Goal: Task Accomplishment & Management: Use online tool/utility

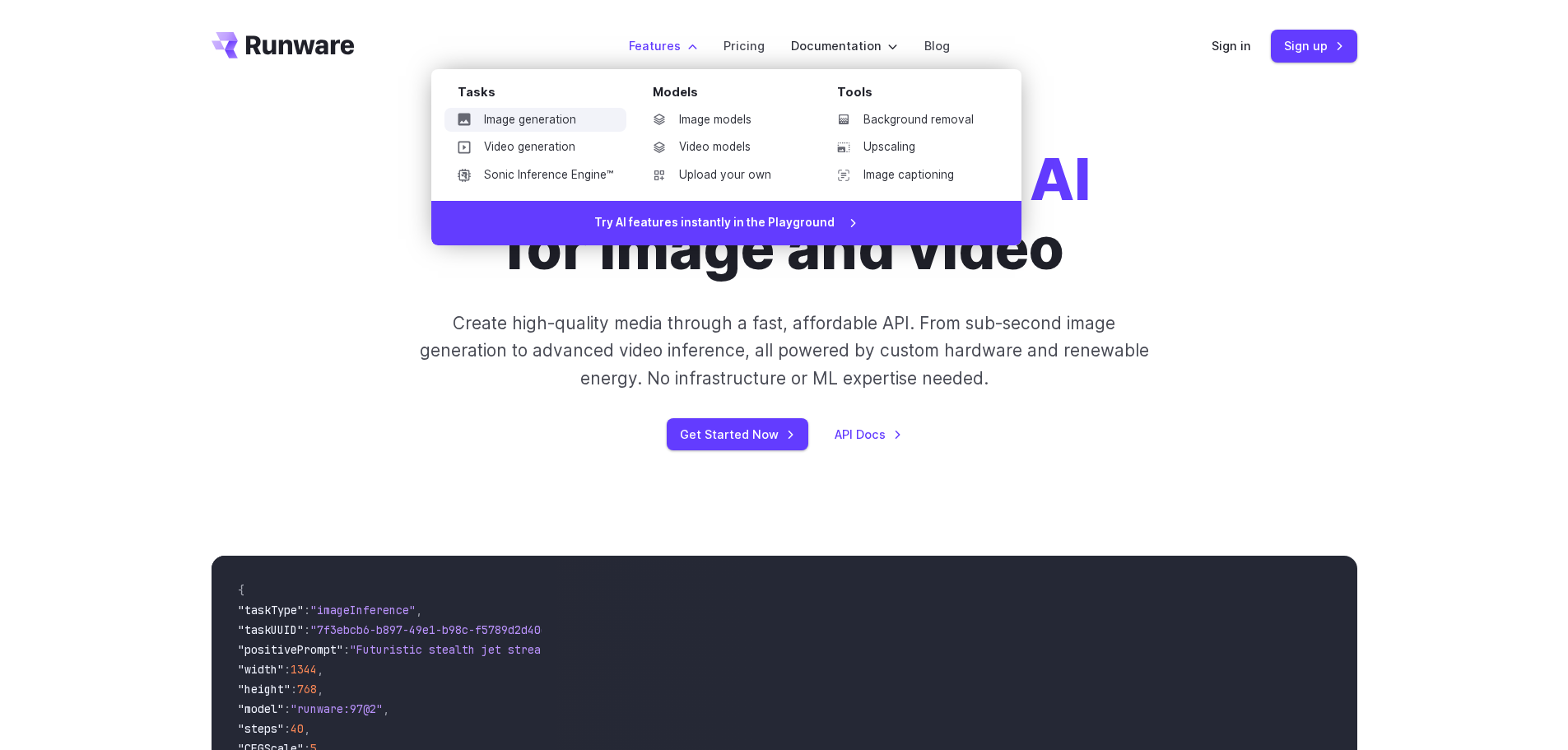
drag, startPoint x: 0, startPoint y: 0, endPoint x: 584, endPoint y: 120, distance: 596.2
click at [584, 120] on link "Image generation" at bounding box center [535, 120] width 182 height 25
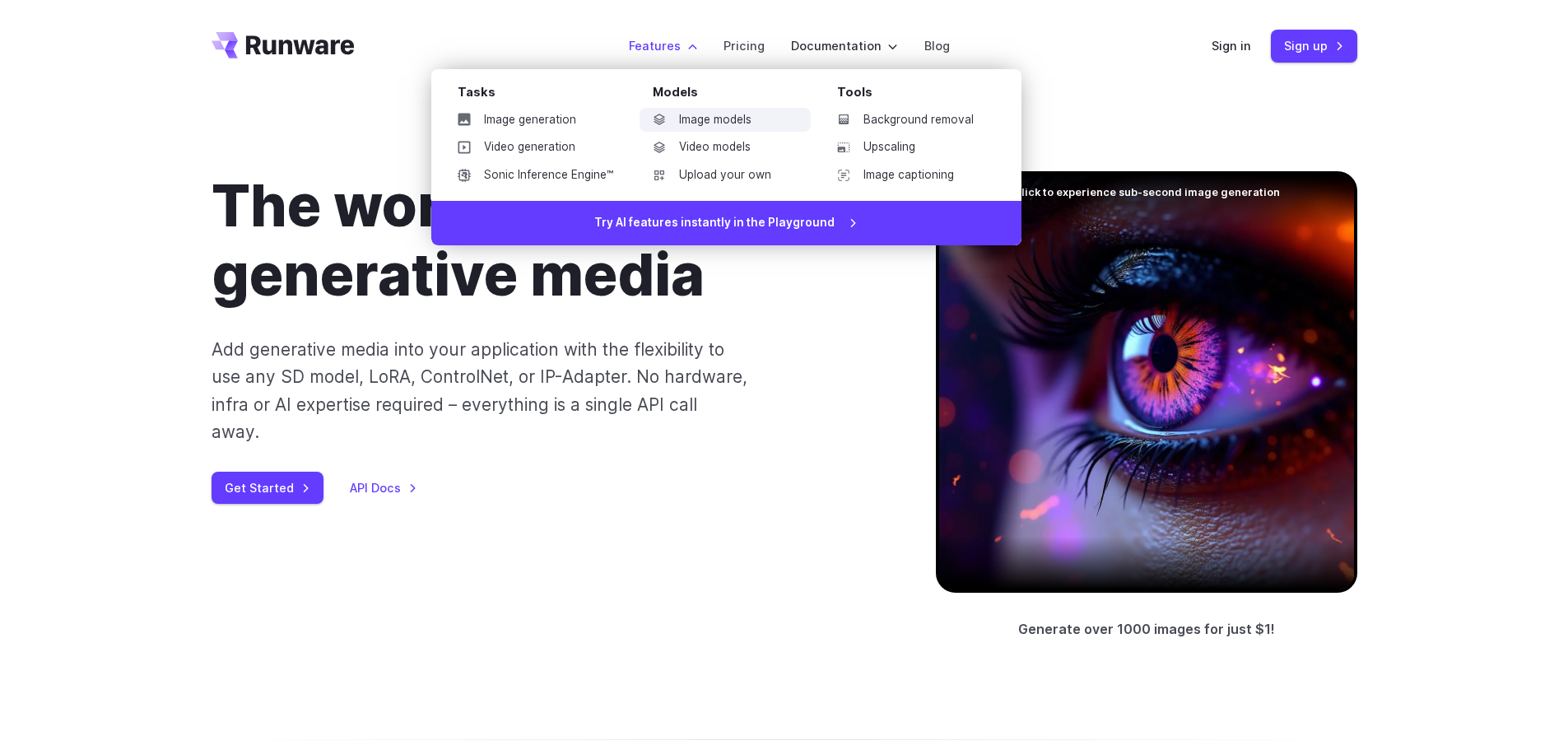
click at [742, 123] on link "Image models" at bounding box center [725, 120] width 171 height 25
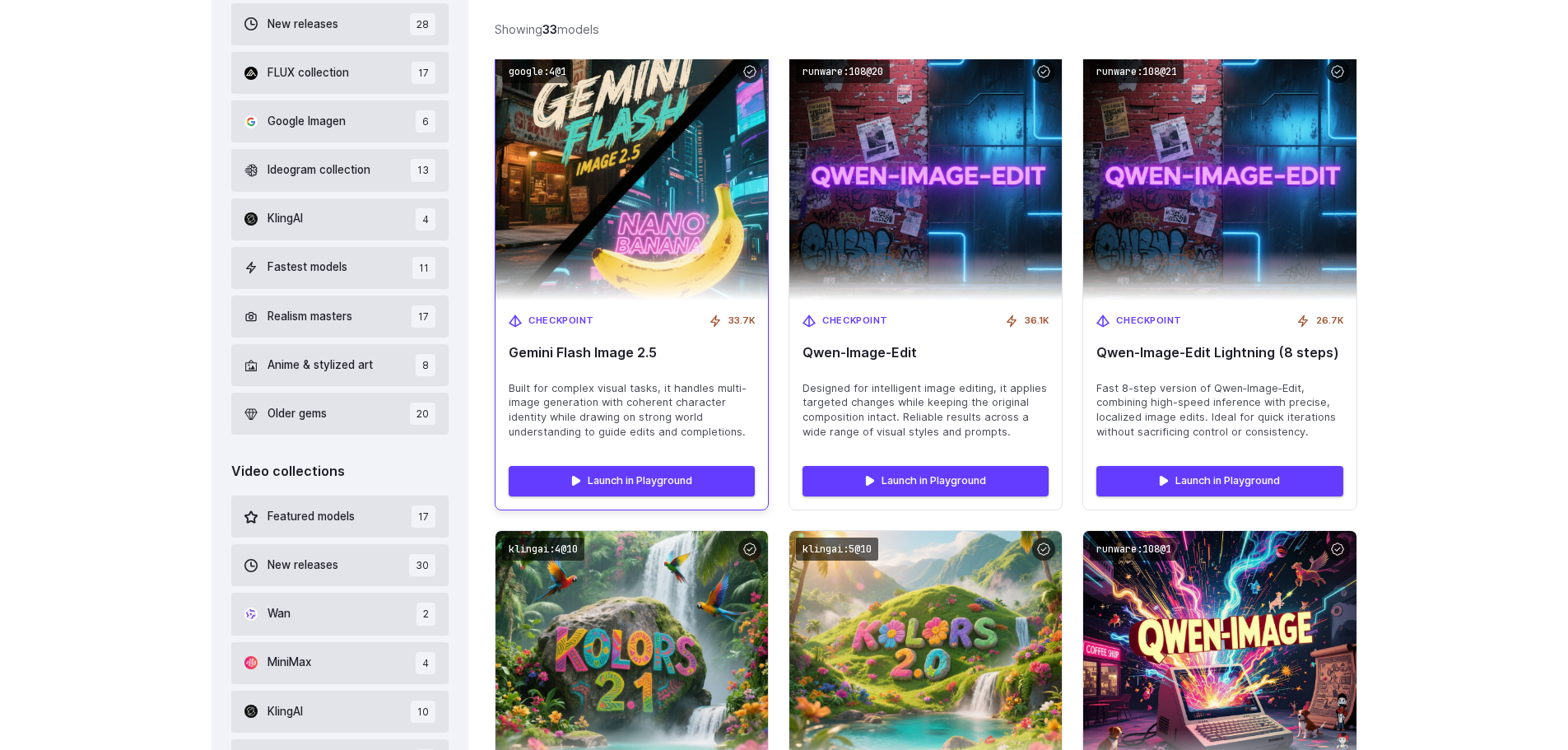
scroll to position [604, 0]
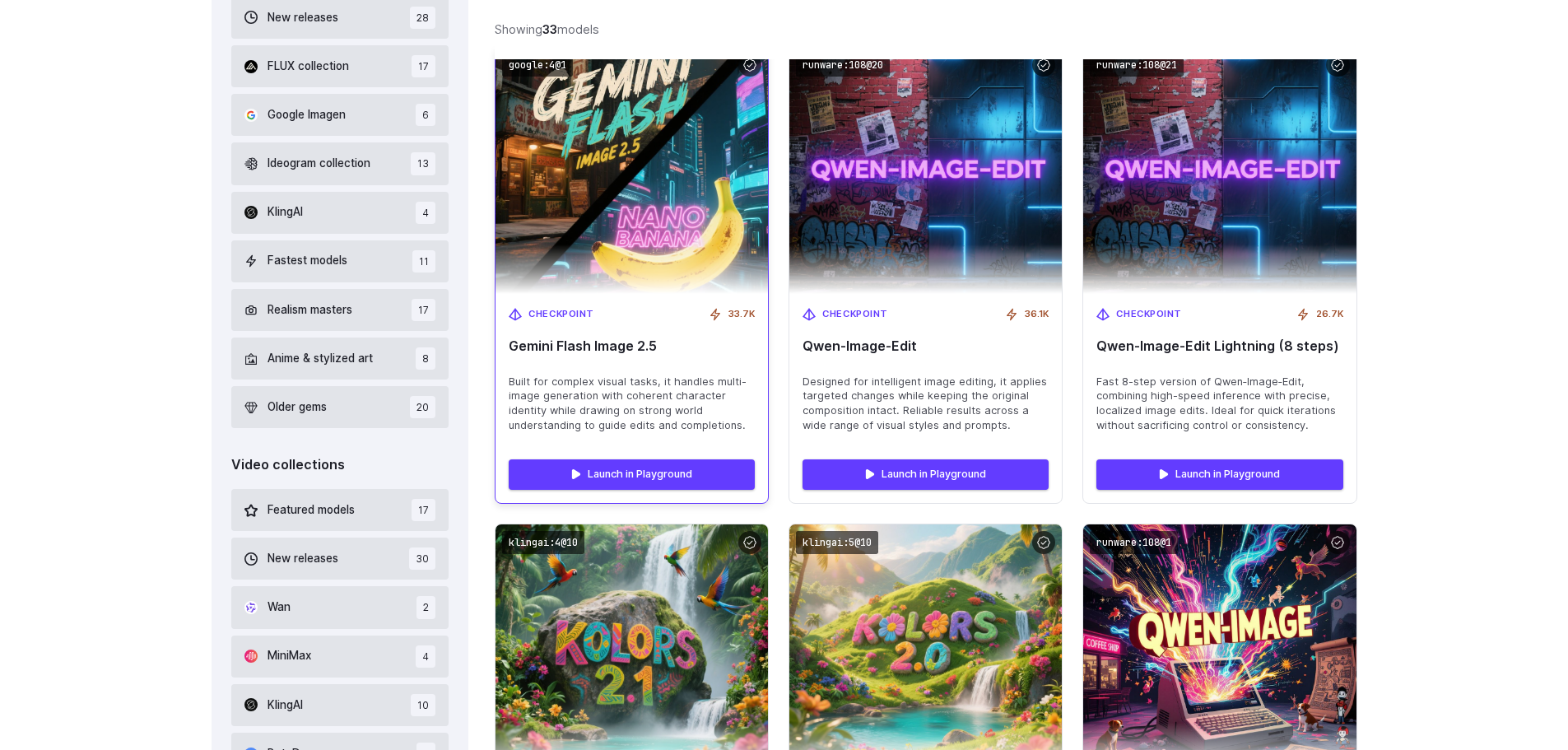
click at [702, 268] on img at bounding box center [632, 170] width 300 height 272
click at [683, 176] on img at bounding box center [632, 170] width 300 height 272
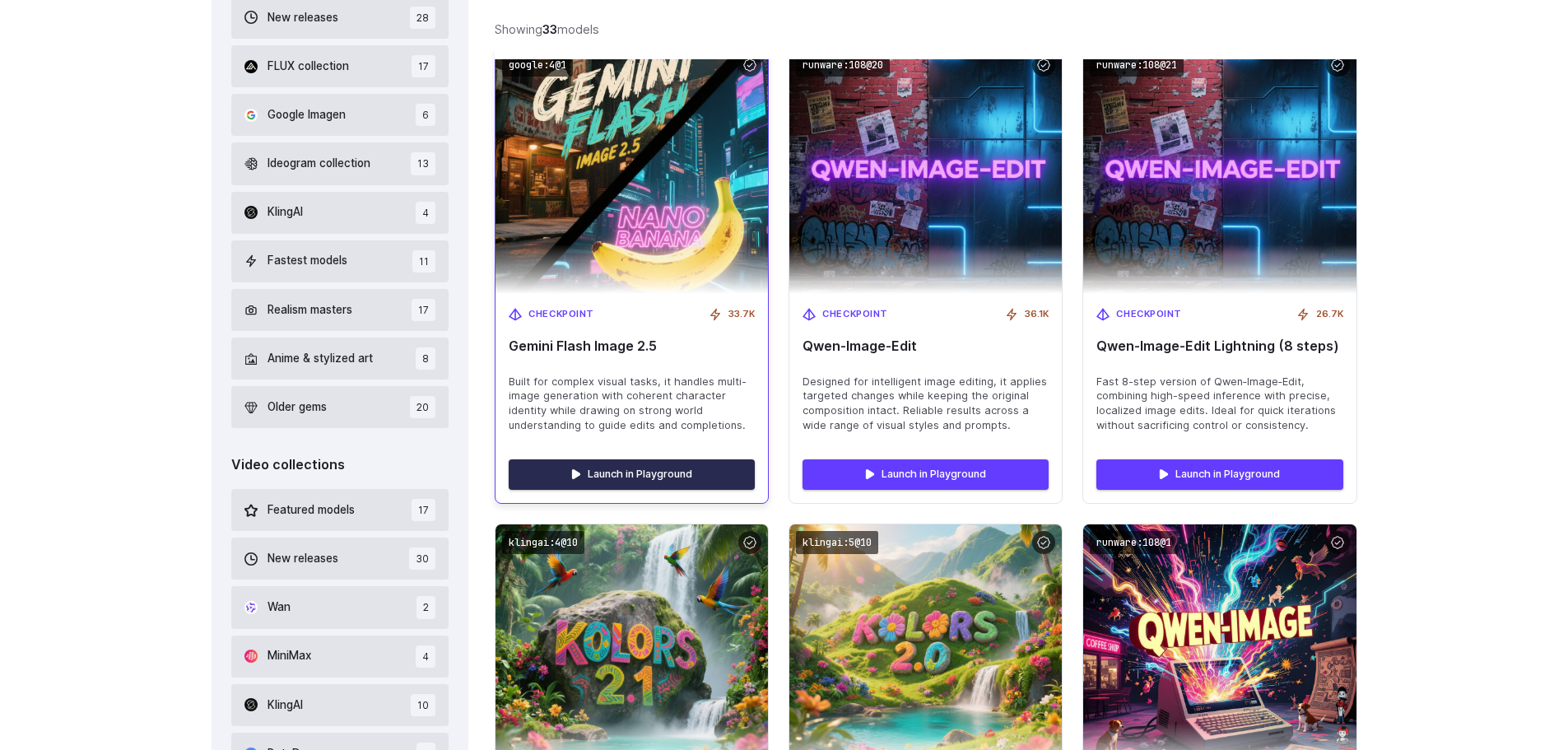
click at [667, 479] on link "Launch in Playground" at bounding box center [631, 473] width 246 height 30
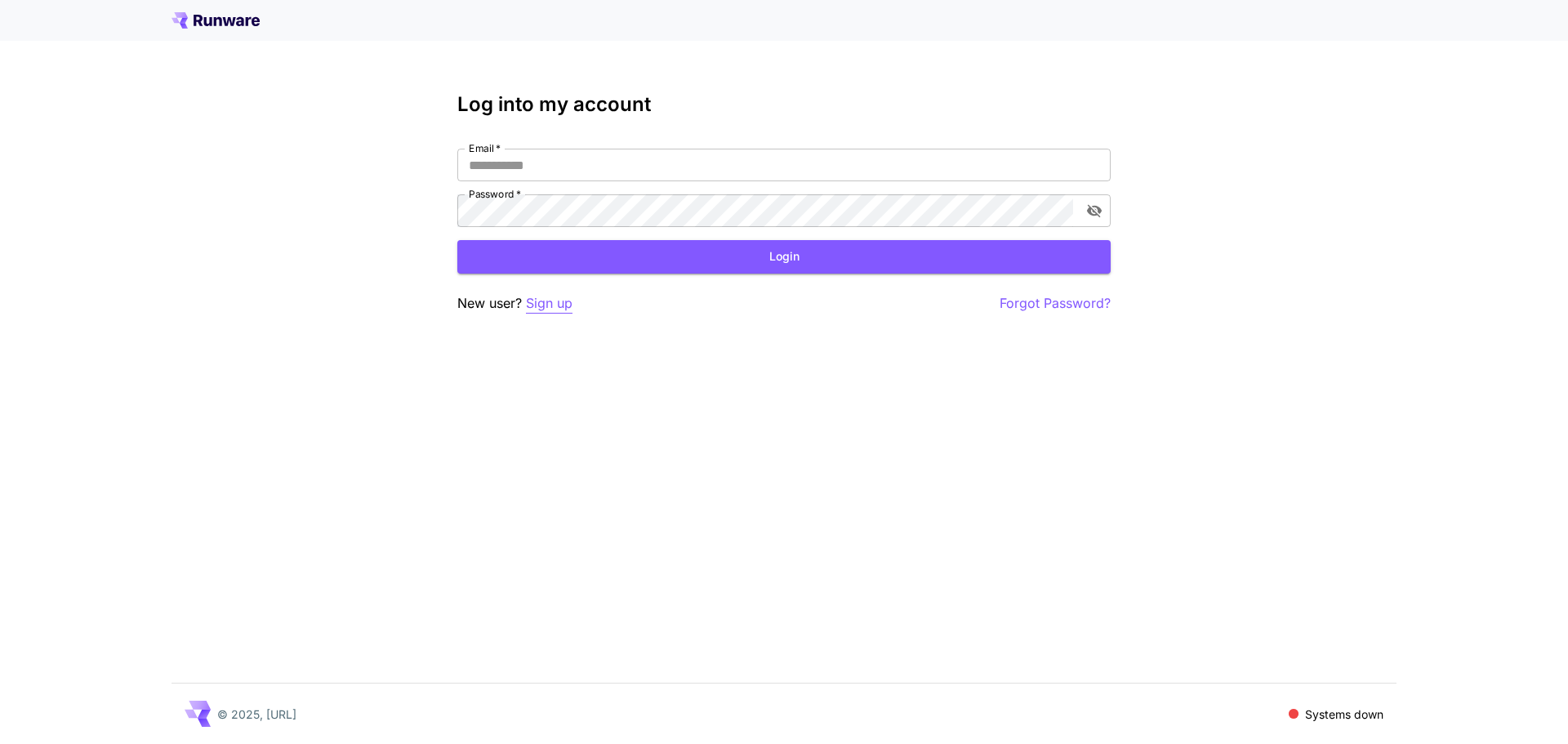
click at [549, 298] on p "Sign up" at bounding box center [549, 303] width 47 height 20
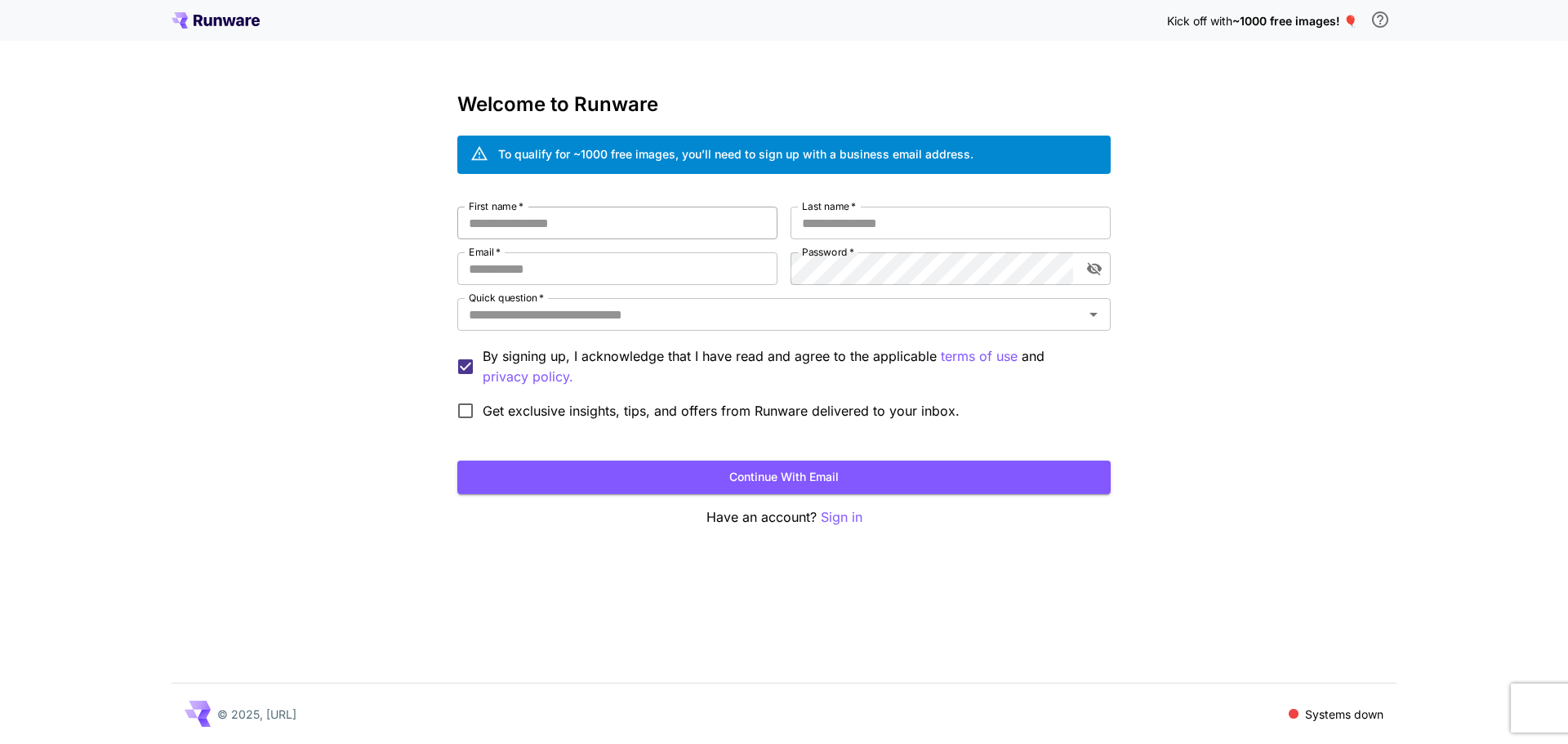
click at [736, 220] on input "First name   *" at bounding box center [617, 223] width 320 height 32
click at [658, 211] on input "*" at bounding box center [617, 223] width 320 height 32
type input "*****"
click at [963, 213] on input "Last name   *" at bounding box center [950, 223] width 320 height 32
type input "**********"
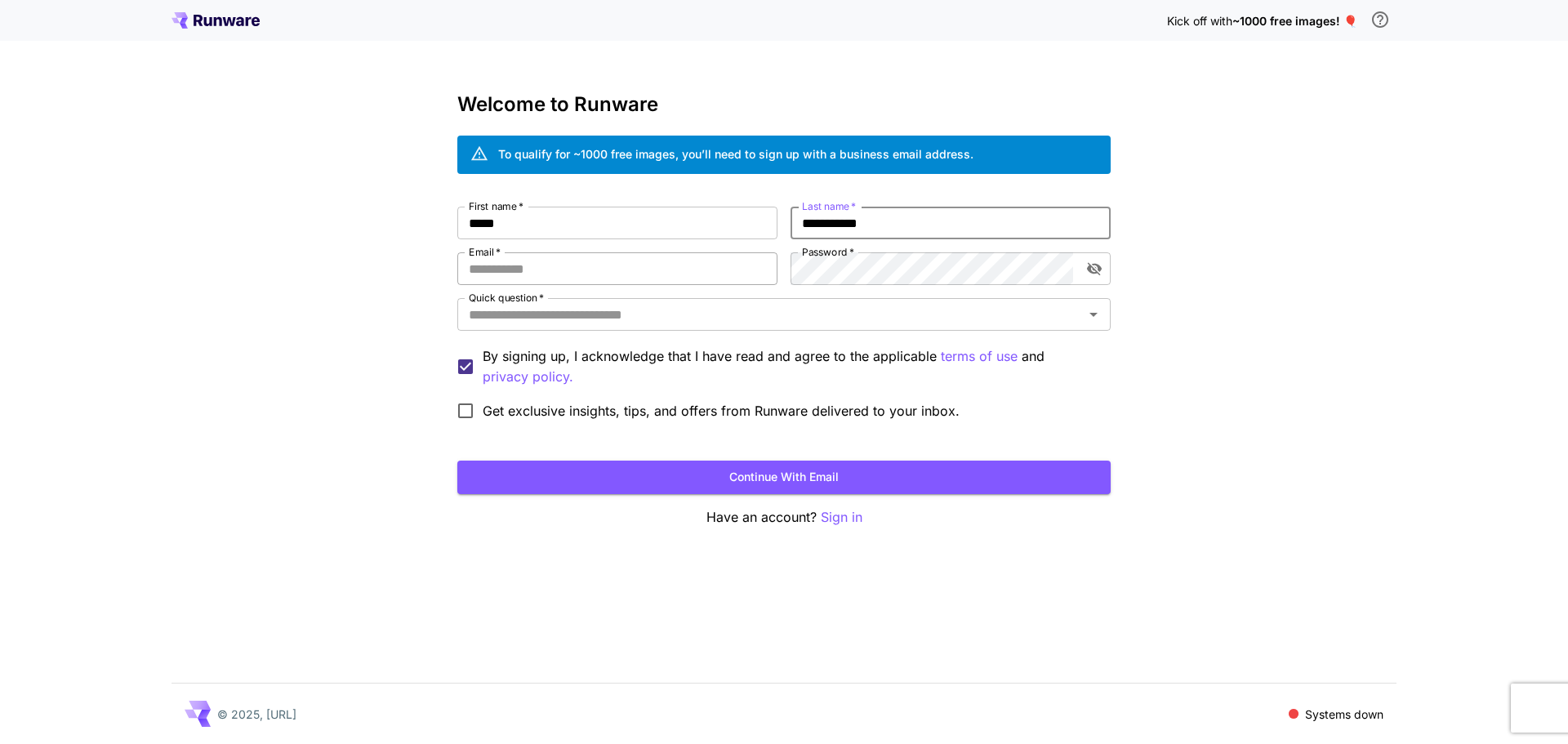
click at [719, 264] on input "Email   *" at bounding box center [617, 268] width 320 height 32
type input "**********"
click at [1096, 267] on icon "toggle password visibility" at bounding box center [1094, 268] width 16 height 16
click at [889, 313] on input "Quick question   *" at bounding box center [770, 314] width 617 height 23
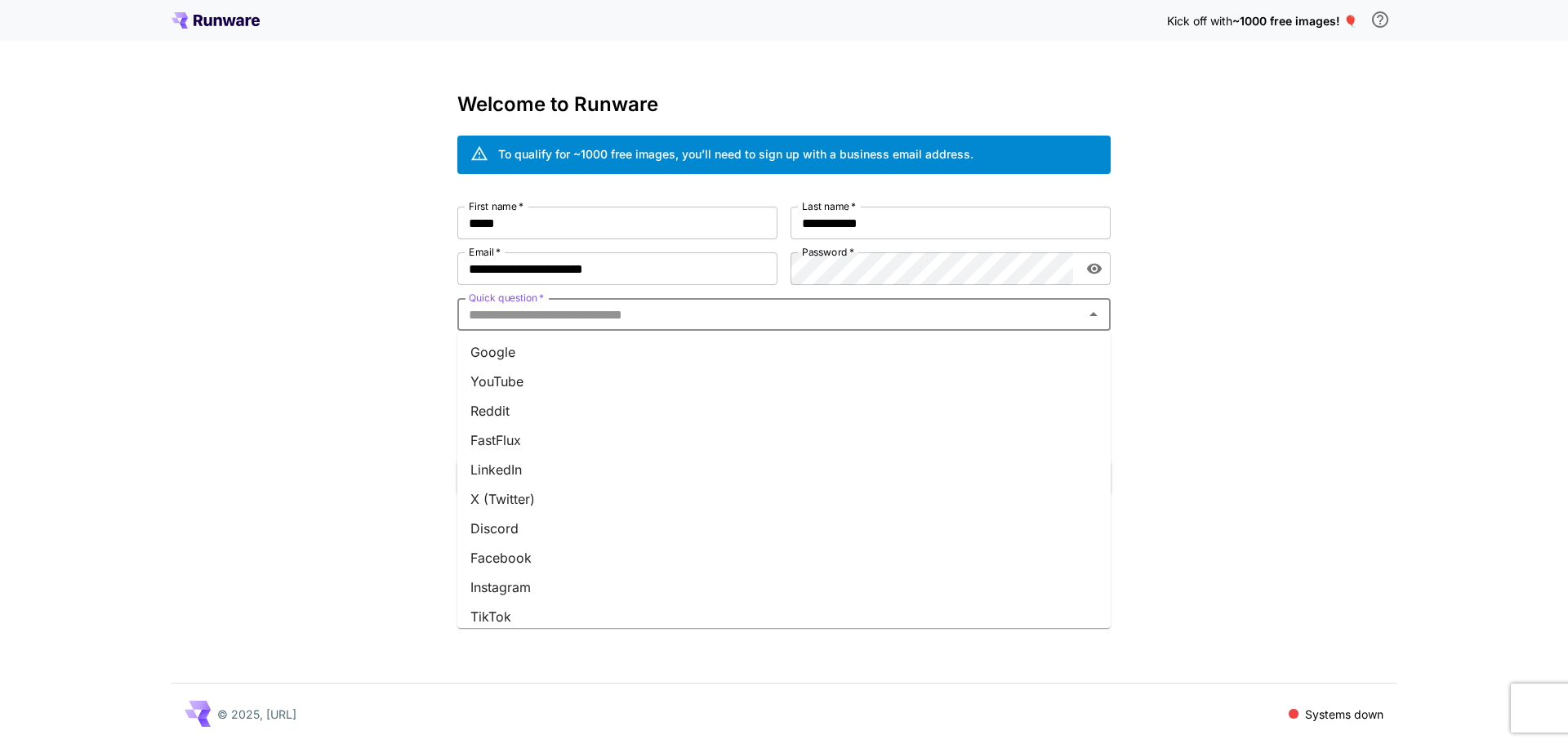
click at [521, 504] on li "X (Twitter)" at bounding box center [783, 499] width 653 height 30
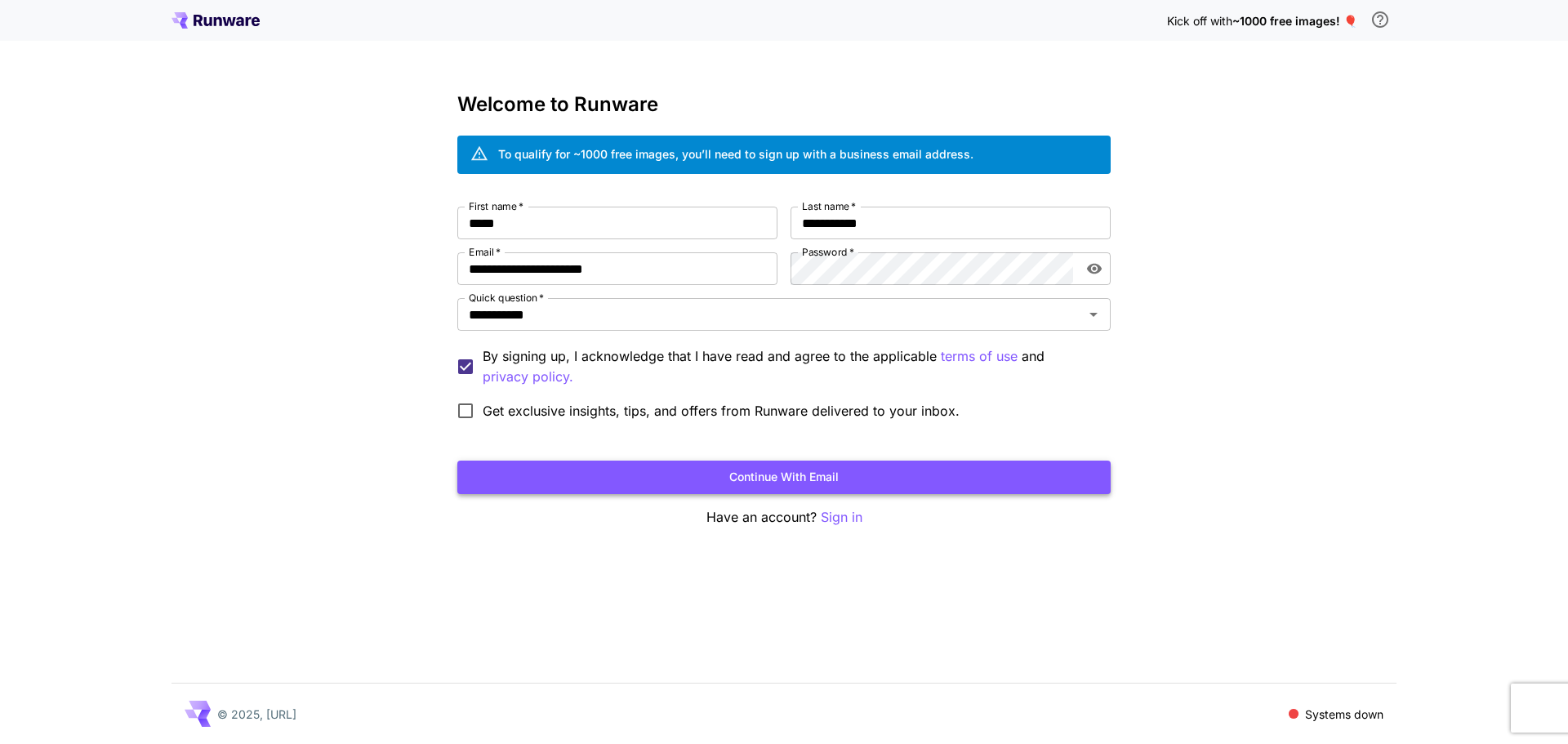
click at [658, 479] on button "Continue with email" at bounding box center [783, 476] width 653 height 33
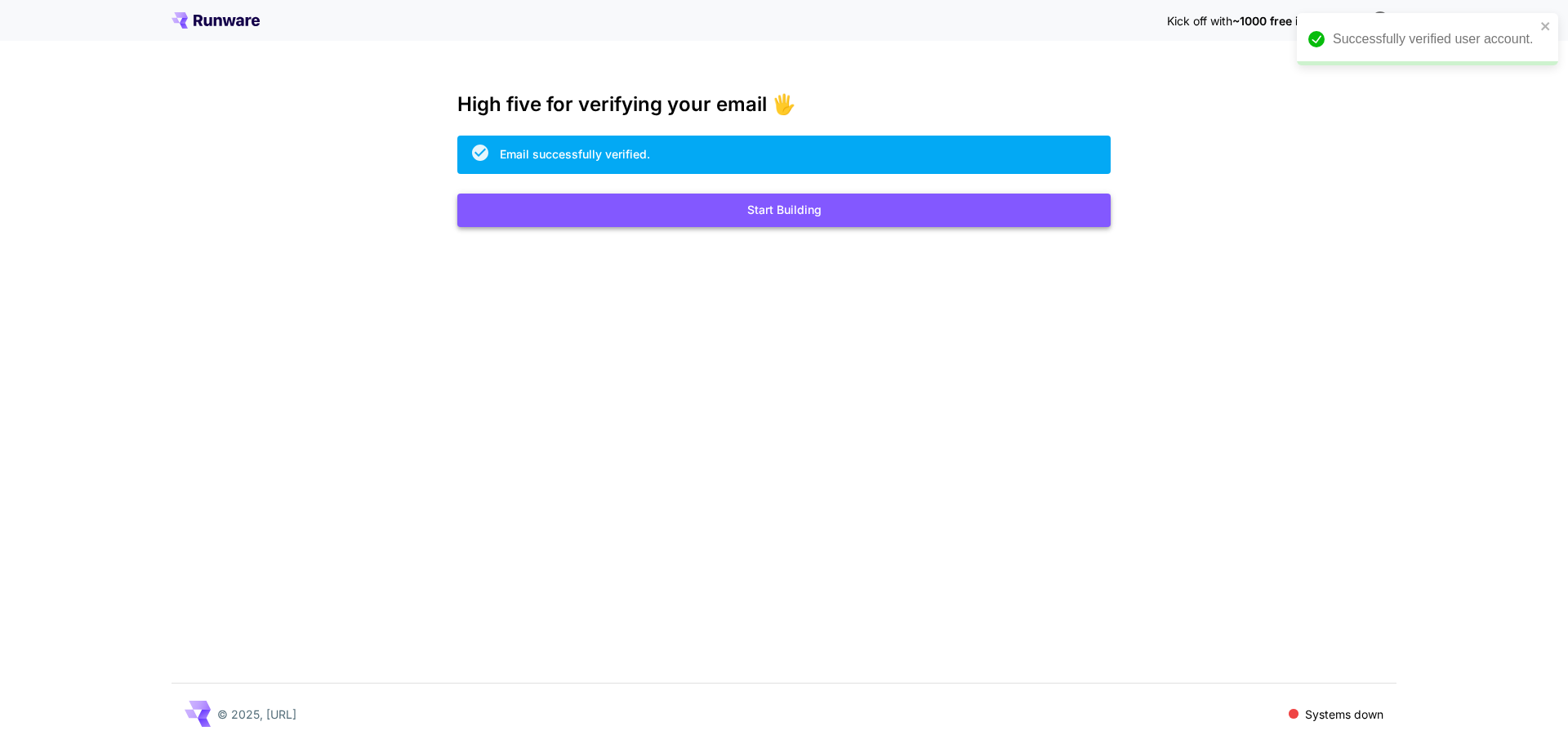
click at [826, 221] on button "Start Building" at bounding box center [783, 210] width 653 height 33
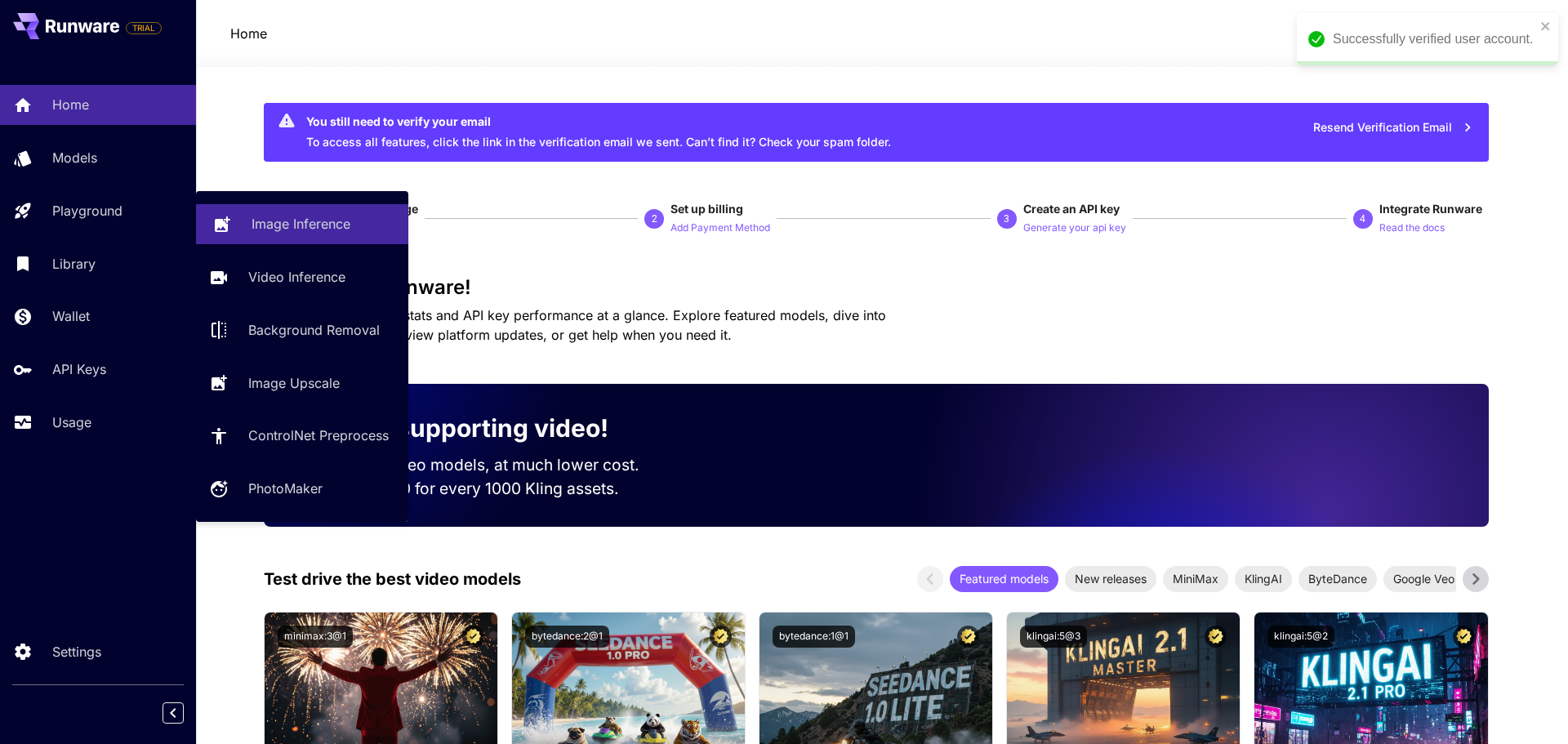
click at [312, 227] on p "Image Inference" at bounding box center [301, 223] width 99 height 20
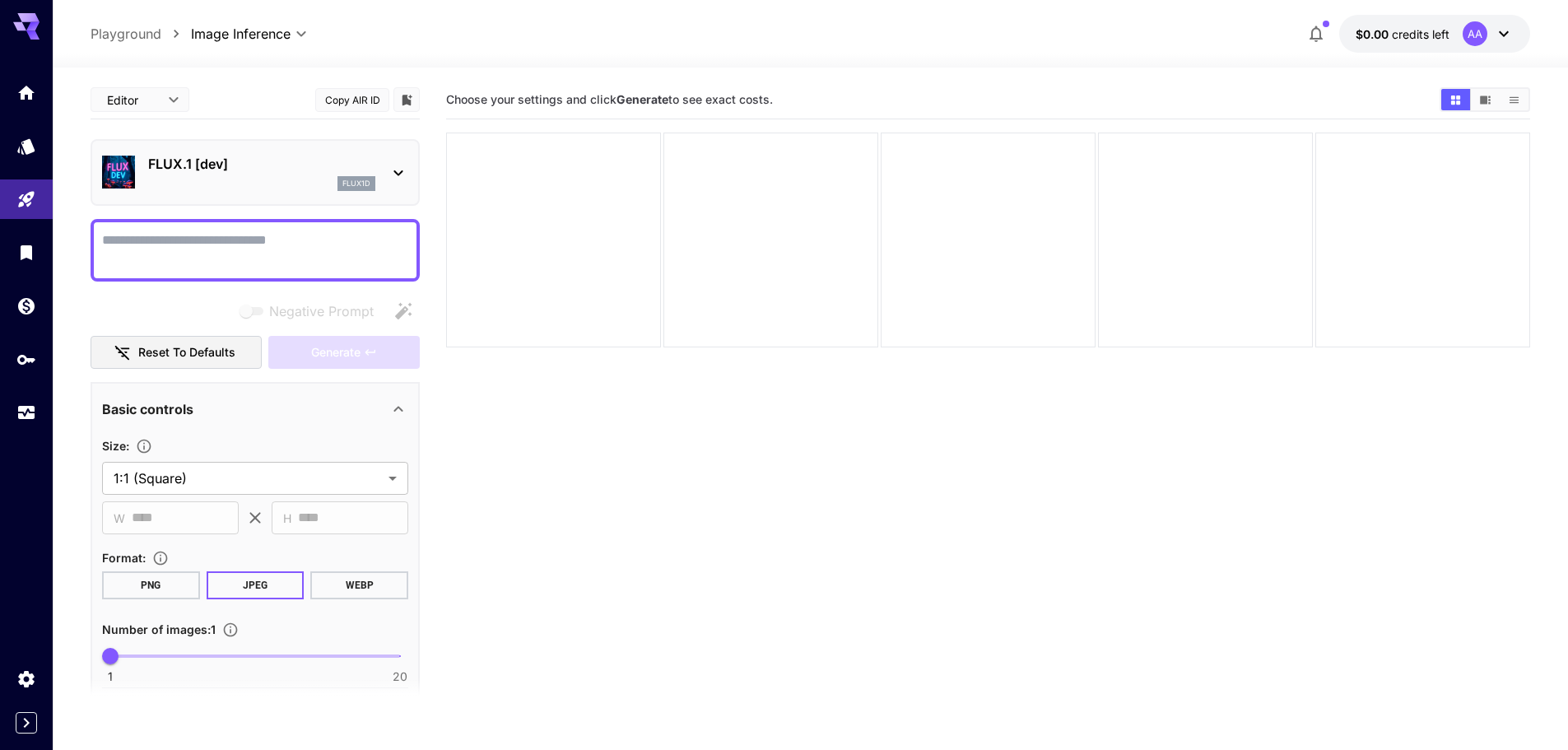
click at [382, 171] on div "FLUX.1 [dev] flux1d" at bounding box center [255, 172] width 307 height 51
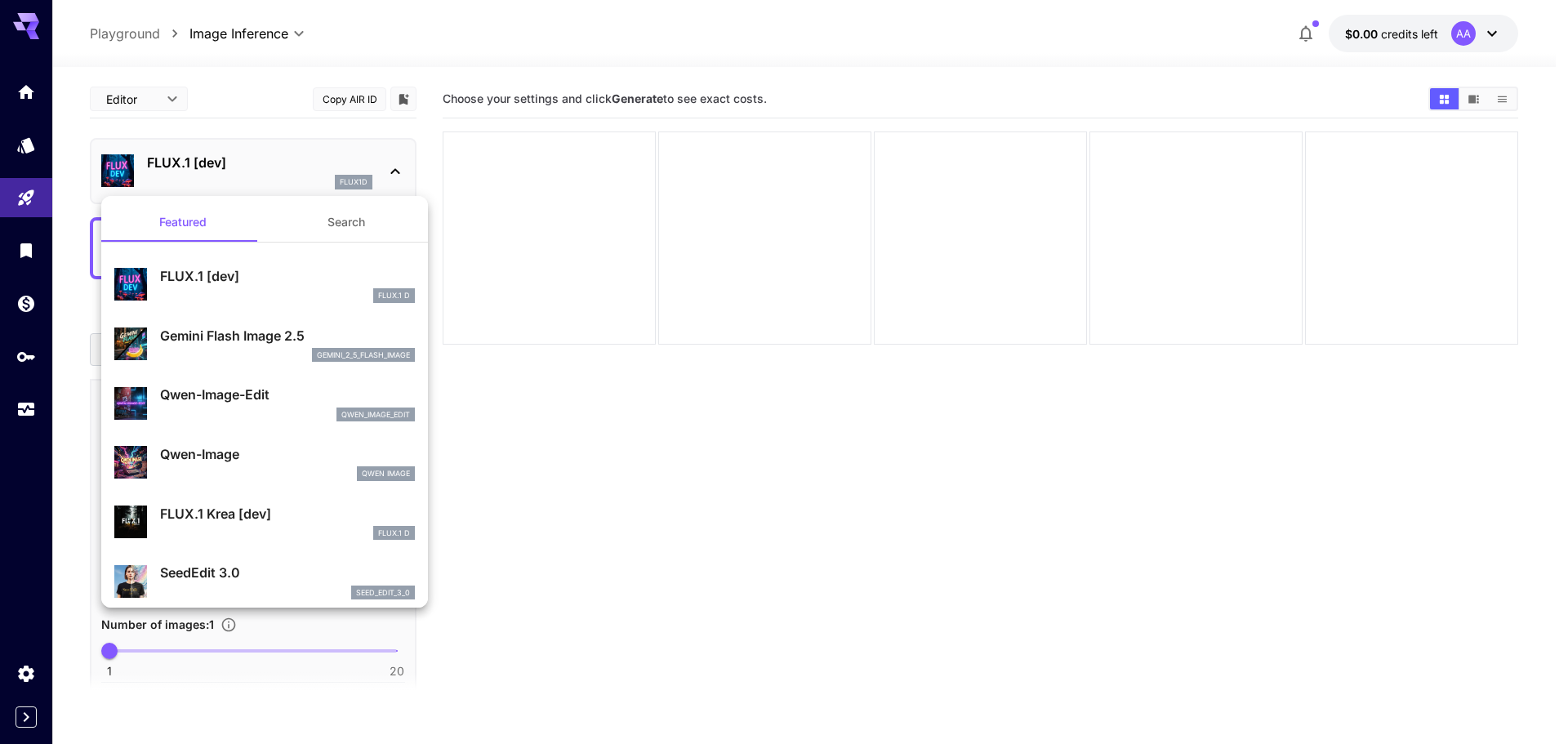
click at [259, 342] on p "Gemini Flash Image 2.5" at bounding box center [287, 335] width 255 height 20
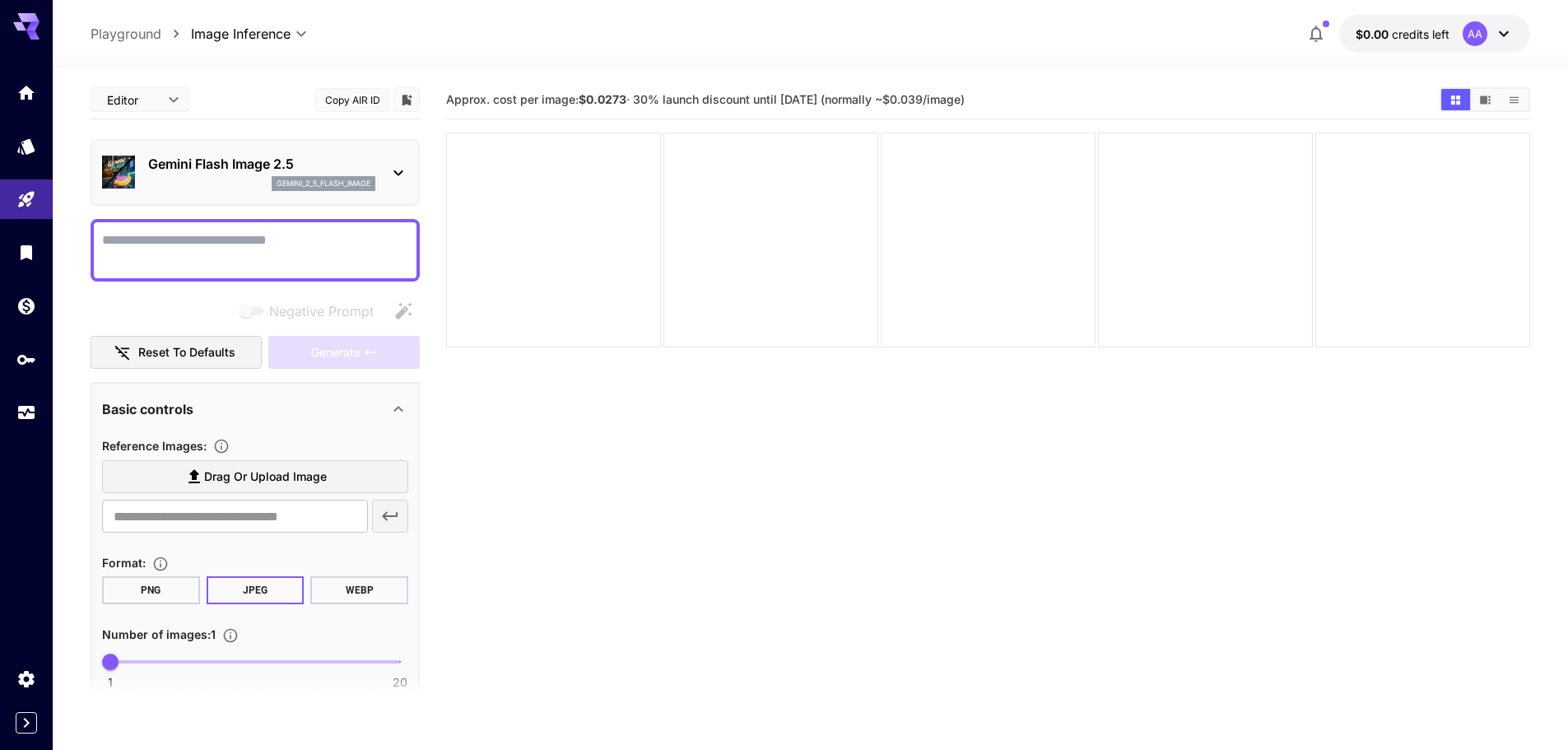
click at [289, 257] on textarea "Negative Prompt" at bounding box center [255, 250] width 307 height 39
drag, startPoint x: 945, startPoint y: 98, endPoint x: 975, endPoint y: 98, distance: 30.0
click at [965, 98] on span "Approx. cost per image: $0.0273 · 30% launch discount until [DATE] (normally ~$…" at bounding box center [706, 99] width 519 height 14
click at [965, 99] on span "Approx. cost per image: $0.0273 · 30% launch discount until [DATE] (normally ~$…" at bounding box center [706, 99] width 519 height 14
click at [1410, 33] on span "credits left" at bounding box center [1421, 34] width 57 height 14
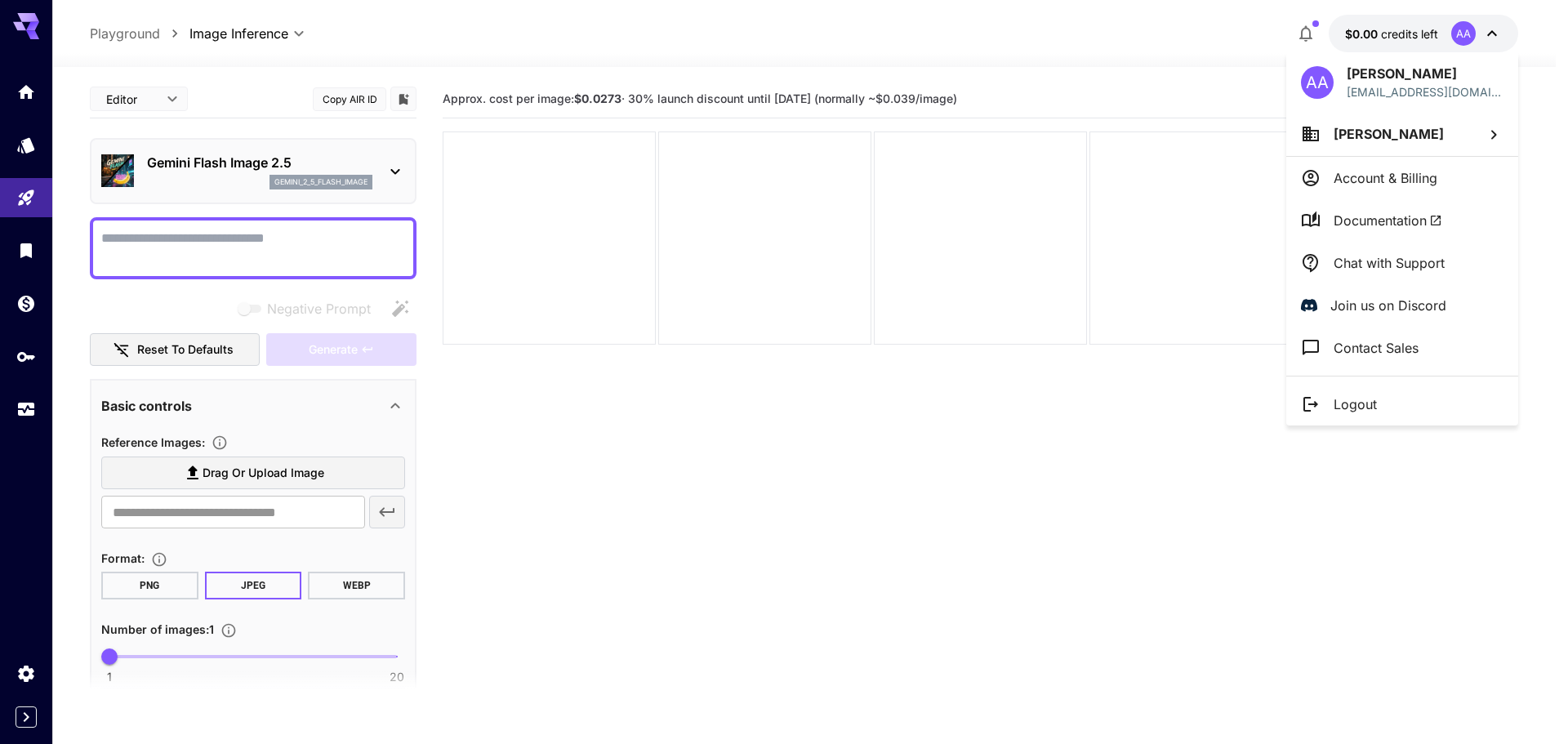
click at [1398, 33] on div at bounding box center [784, 372] width 1568 height 744
